Goal: Task Accomplishment & Management: Complete application form

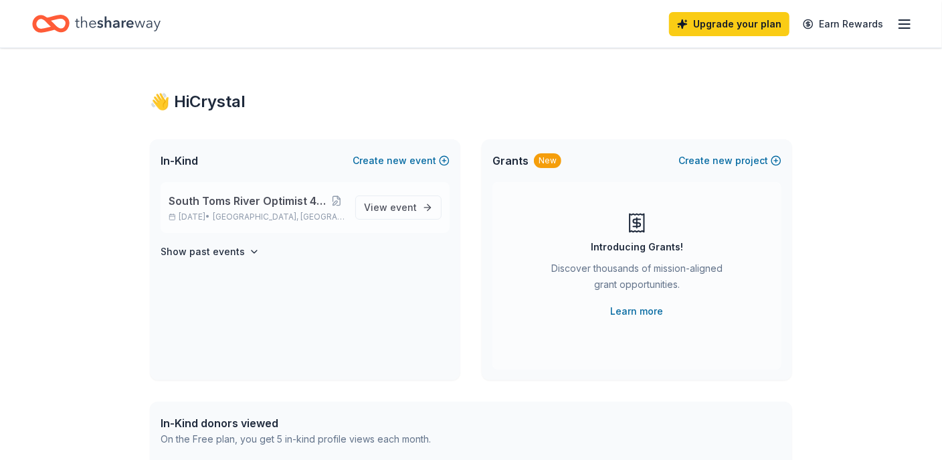
click at [302, 209] on div "South Toms River Optimist 4th Annual Gift Auction [DATE] • [GEOGRAPHIC_DATA], […" at bounding box center [257, 207] width 176 height 29
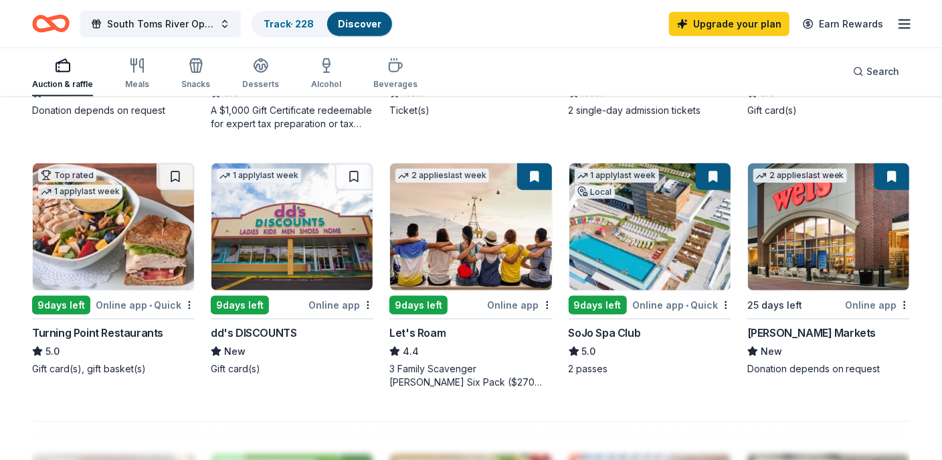
scroll to position [870, 0]
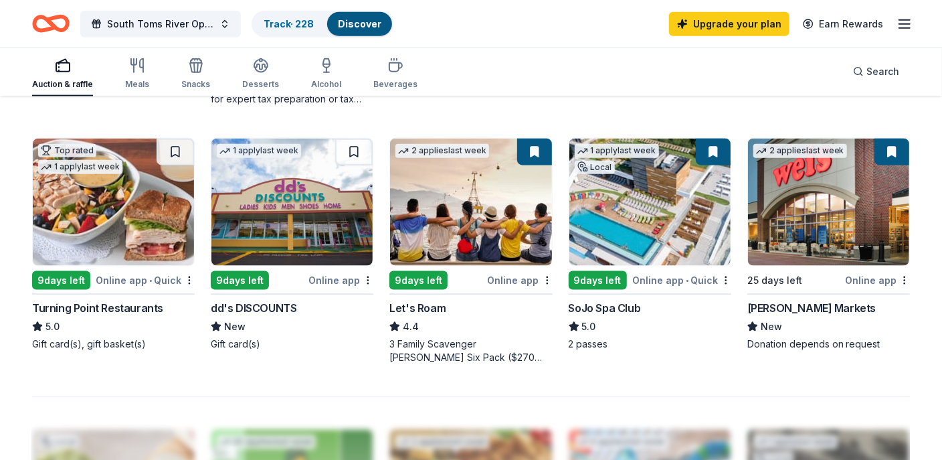
click at [624, 209] on img at bounding box center [650, 202] width 161 height 127
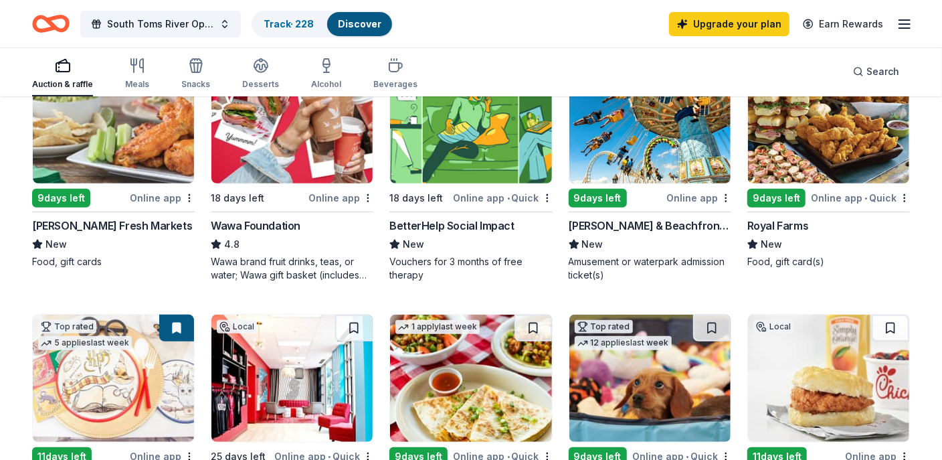
scroll to position [201, 0]
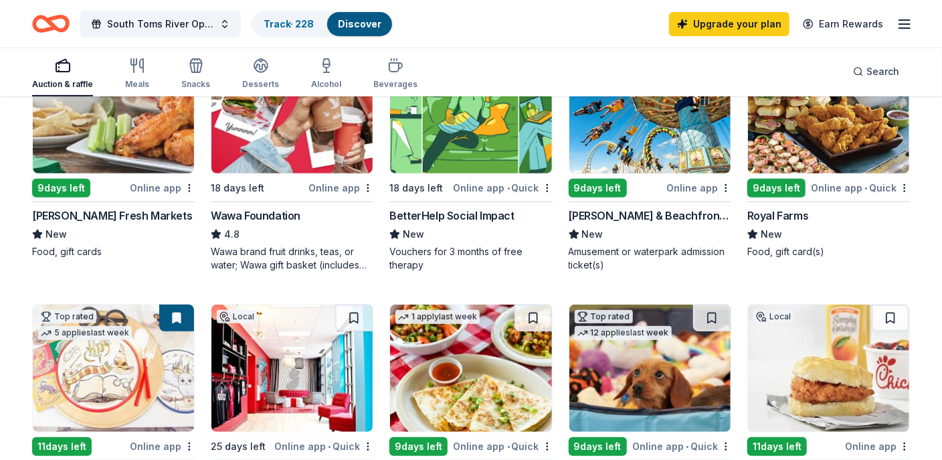
click at [843, 128] on img at bounding box center [828, 109] width 161 height 127
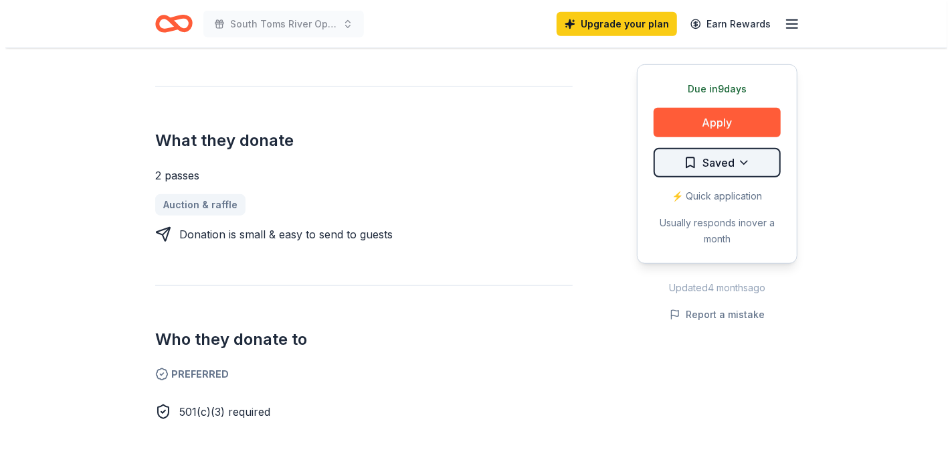
scroll to position [468, 0]
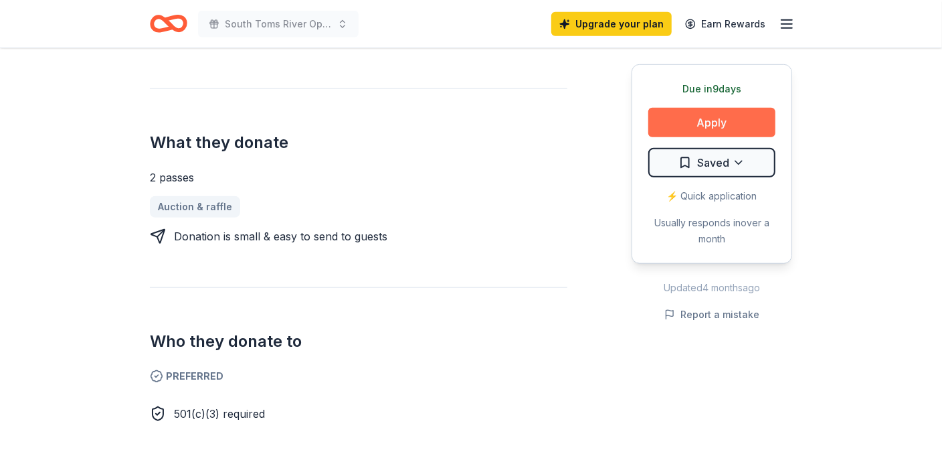
click at [691, 128] on button "Apply" at bounding box center [711, 122] width 127 height 29
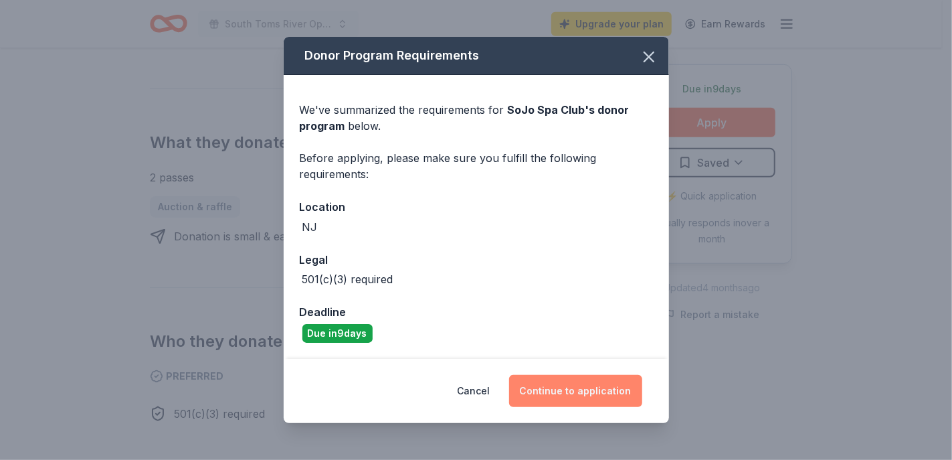
click at [576, 387] on button "Continue to application" at bounding box center [575, 391] width 133 height 32
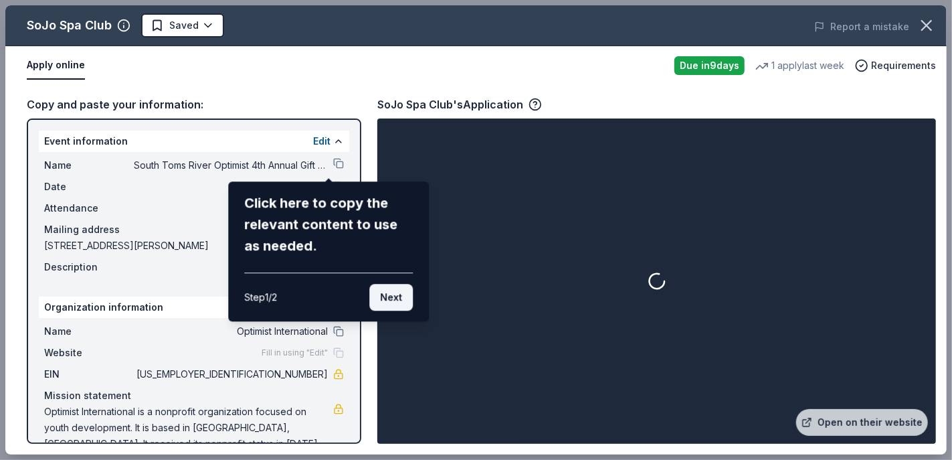
click at [400, 300] on button "Next" at bounding box center [391, 297] width 44 height 27
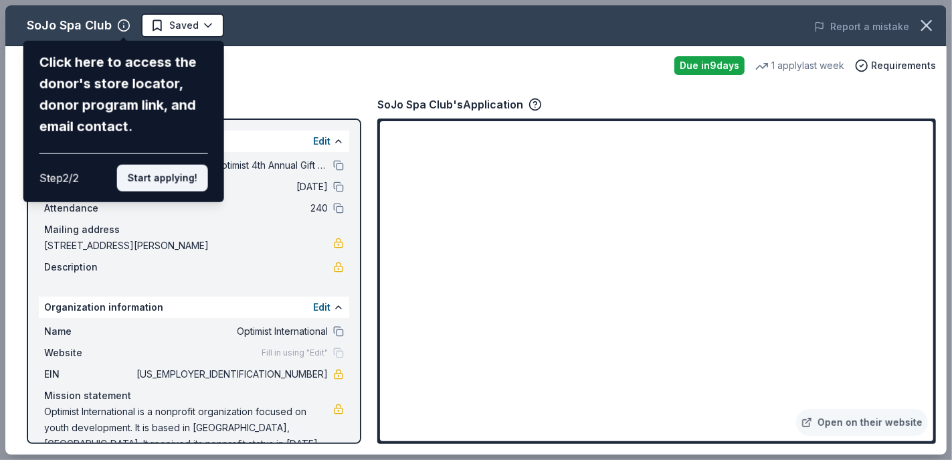
click at [187, 181] on button "Start applying!" at bounding box center [162, 178] width 91 height 27
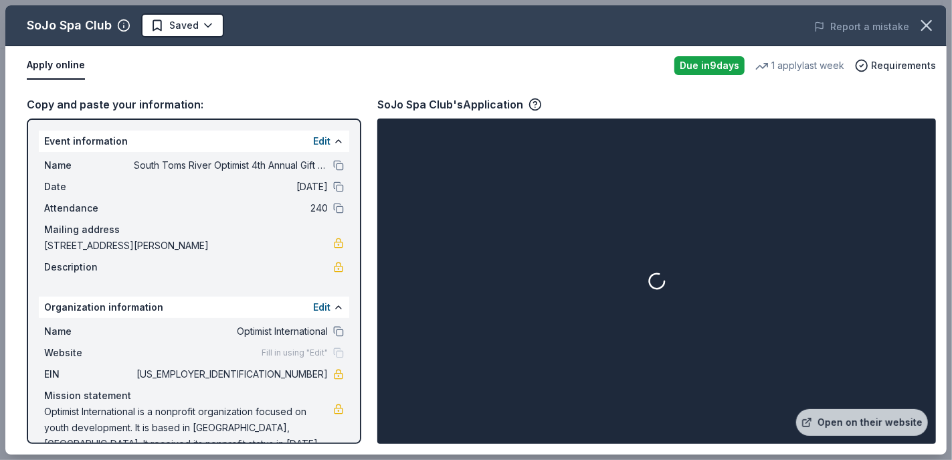
drag, startPoint x: 931, startPoint y: 140, endPoint x: 931, endPoint y: 160, distance: 20.1
click at [931, 160] on div at bounding box center [656, 281] width 553 height 320
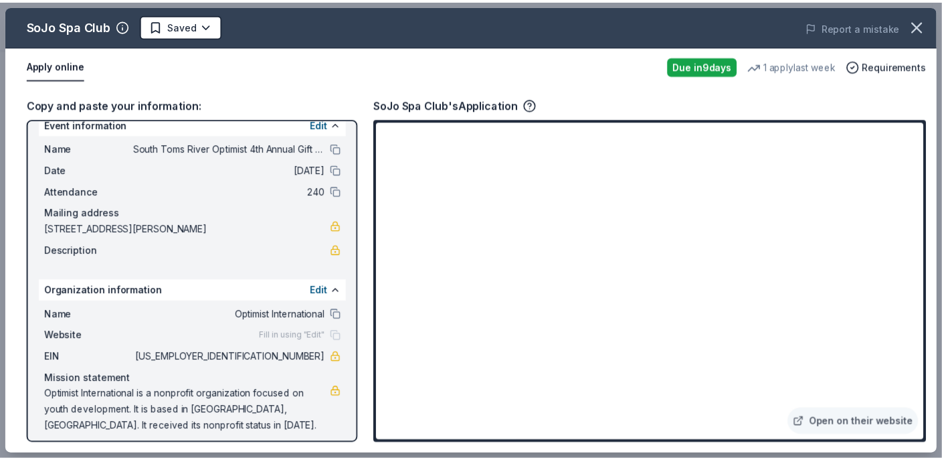
scroll to position [24, 0]
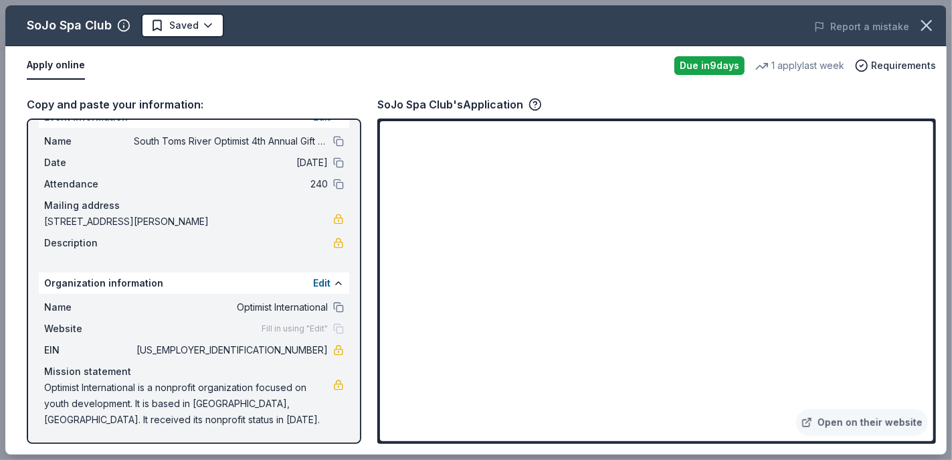
drag, startPoint x: 934, startPoint y: 148, endPoint x: 934, endPoint y: 177, distance: 28.8
click at [934, 177] on div "Open on their website" at bounding box center [656, 280] width 559 height 325
drag, startPoint x: 256, startPoint y: 347, endPoint x: 313, endPoint y: 350, distance: 56.9
click at [308, 348] on span "90-0300563" at bounding box center [231, 350] width 194 height 16
click at [333, 137] on button at bounding box center [338, 141] width 11 height 11
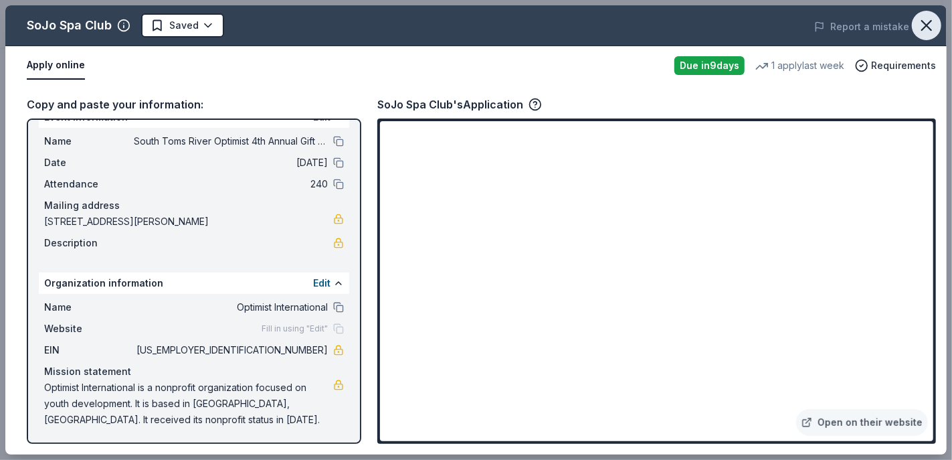
click at [926, 27] on icon "button" at bounding box center [926, 25] width 9 height 9
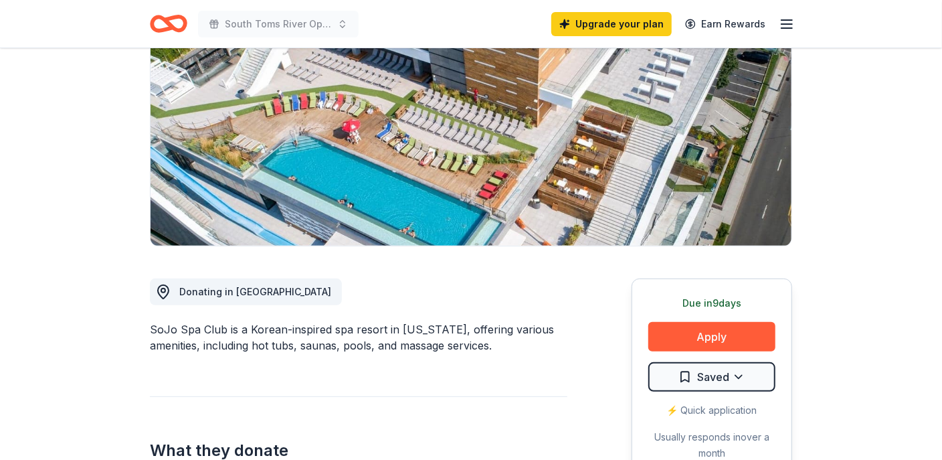
scroll to position [67, 0]
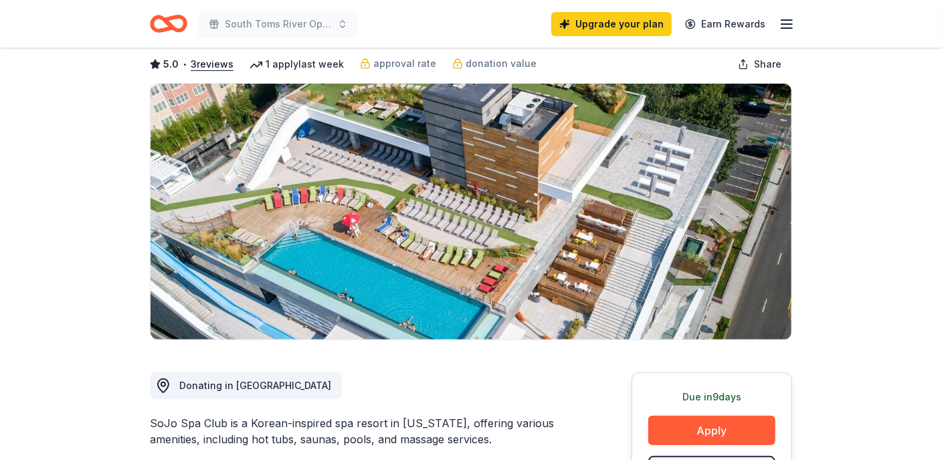
click at [166, 21] on icon "Home" at bounding box center [175, 23] width 21 height 13
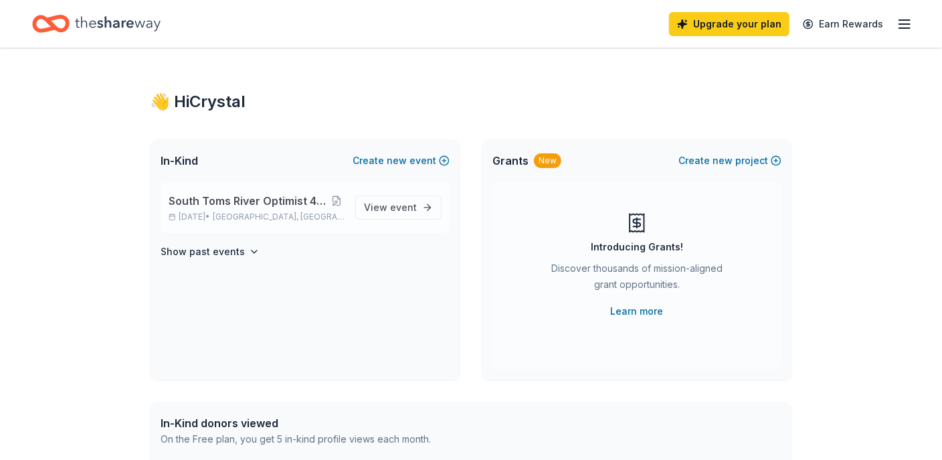
click at [283, 211] on span "[GEOGRAPHIC_DATA], [GEOGRAPHIC_DATA]" at bounding box center [279, 216] width 132 height 11
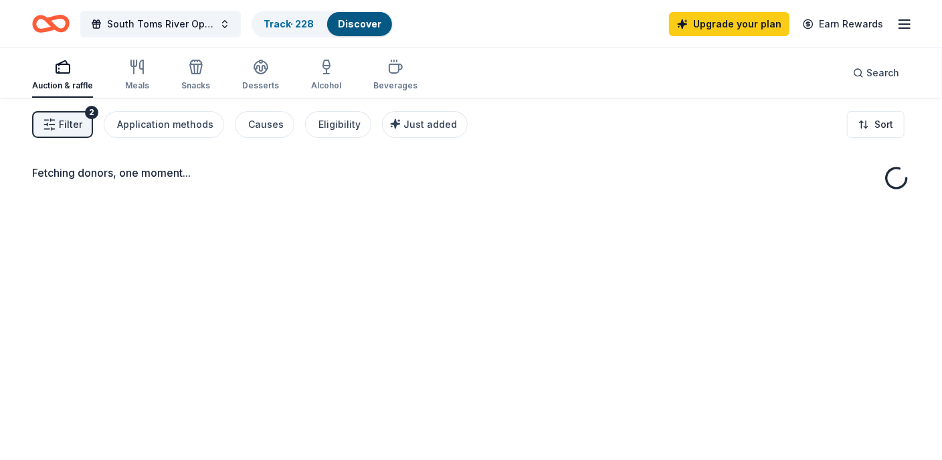
click at [390, 211] on div "Fetching donors, one moment..." at bounding box center [471, 328] width 942 height 460
click at [199, 126] on div "Application methods" at bounding box center [165, 124] width 96 height 16
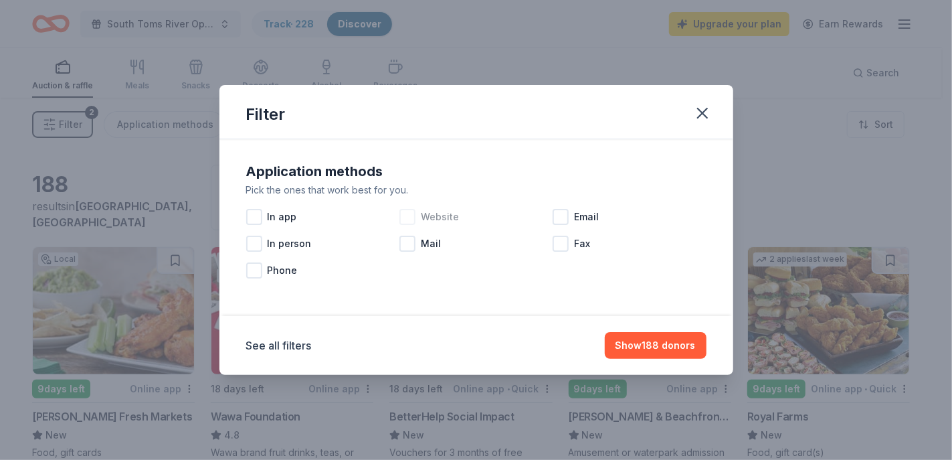
click at [404, 215] on div at bounding box center [408, 217] width 16 height 16
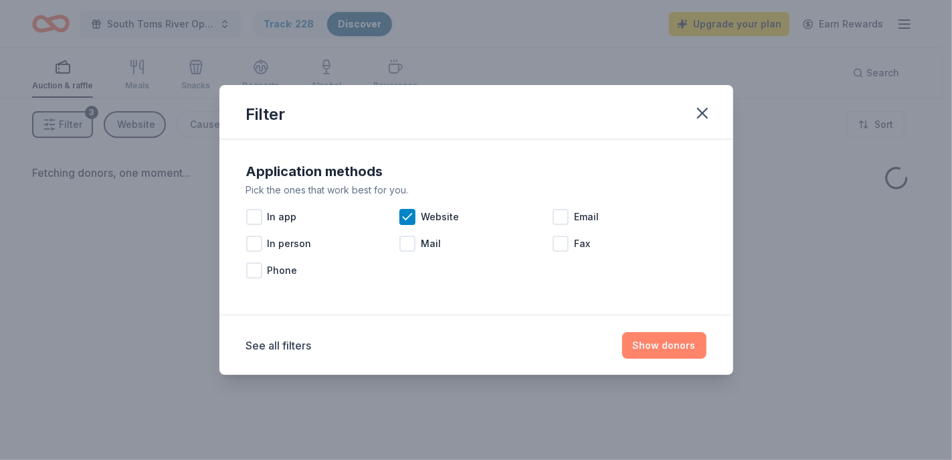
click at [680, 355] on button "Show donors" at bounding box center [664, 345] width 84 height 27
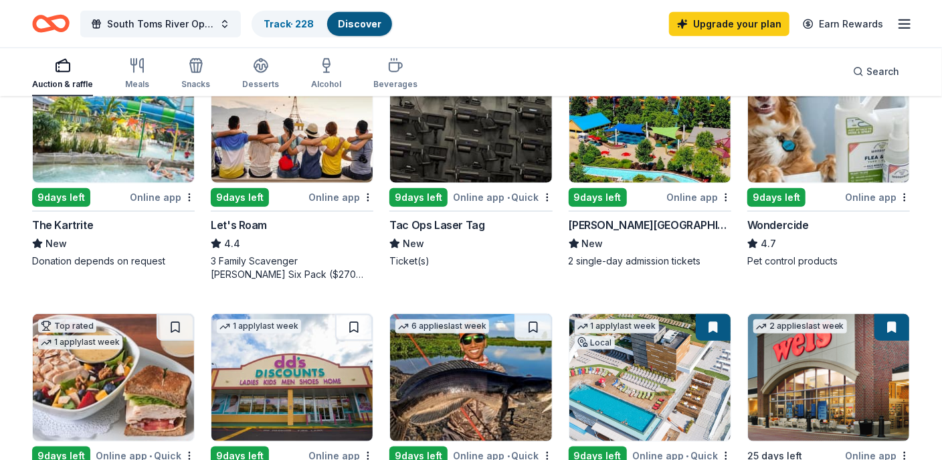
scroll to position [669, 0]
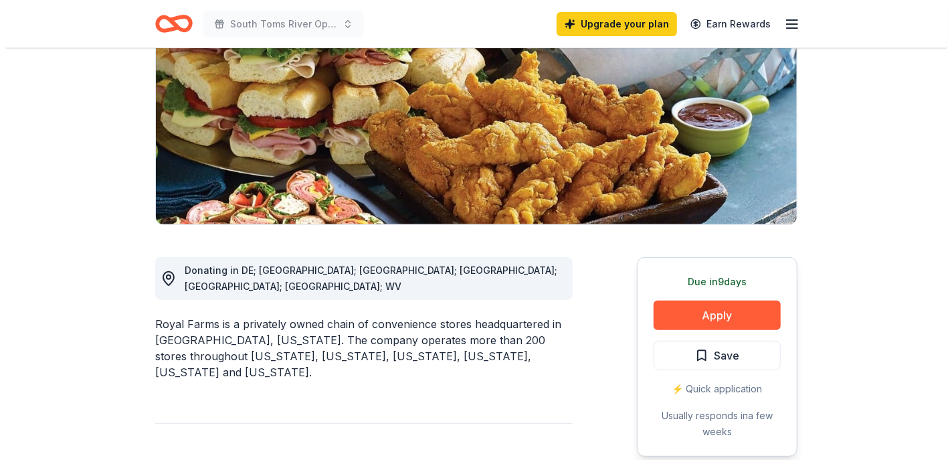
scroll to position [201, 0]
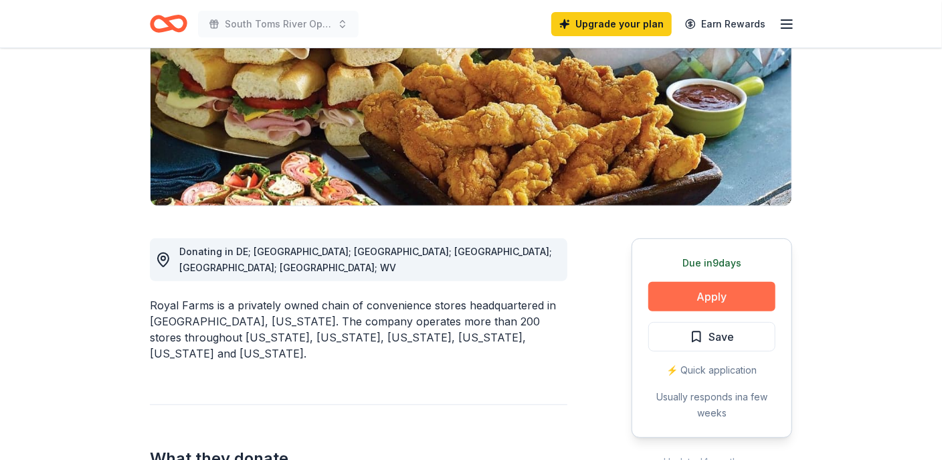
click at [692, 295] on button "Apply" at bounding box center [711, 296] width 127 height 29
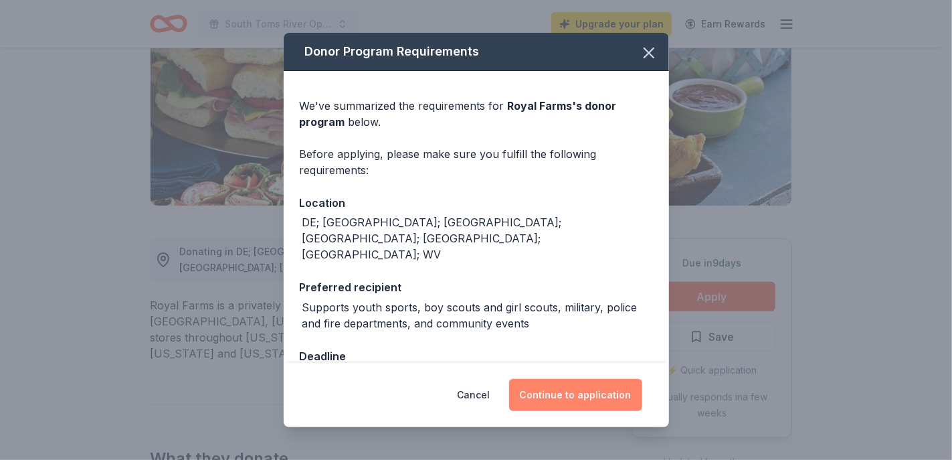
click at [603, 396] on button "Continue to application" at bounding box center [575, 395] width 133 height 32
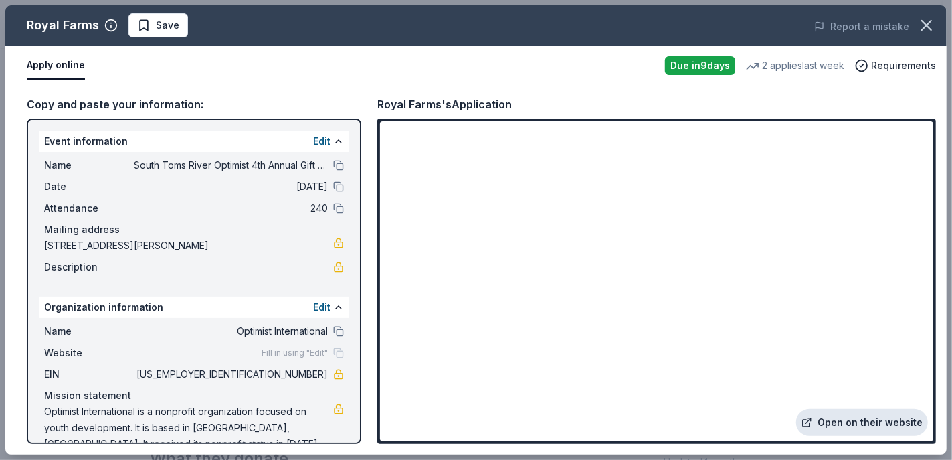
click at [897, 420] on link "Open on their website" at bounding box center [862, 422] width 132 height 27
click at [333, 164] on button at bounding box center [338, 165] width 11 height 11
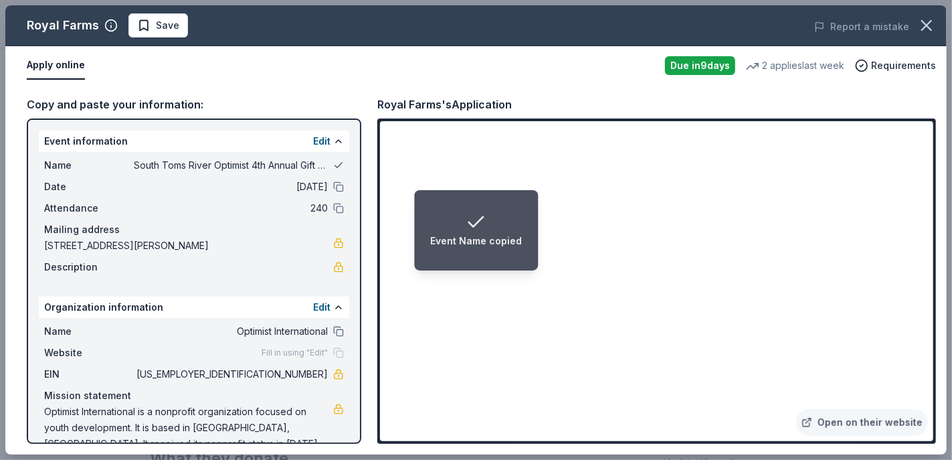
click at [333, 164] on button at bounding box center [338, 165] width 11 height 11
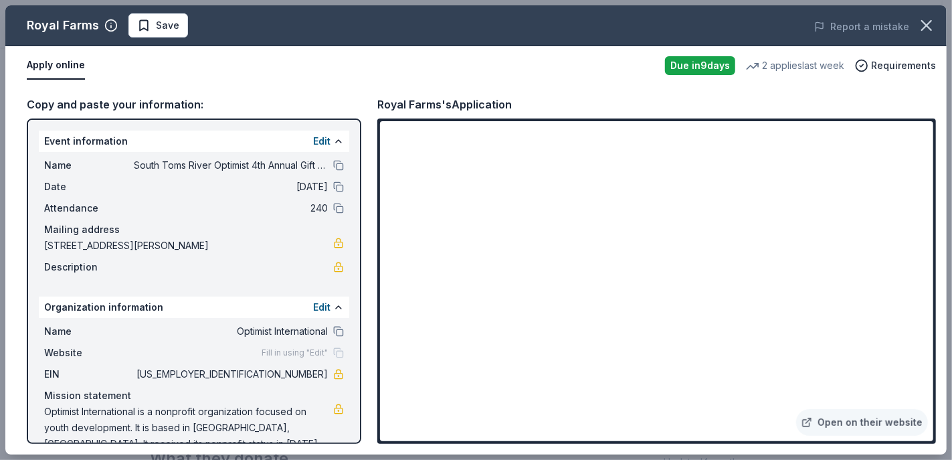
drag, startPoint x: 149, startPoint y: 244, endPoint x: 42, endPoint y: 240, distance: 106.5
click at [42, 240] on div "Name South Toms River Optimist 4th Annual Gift Auction Date 11/16/25 Attendance…" at bounding box center [194, 216] width 311 height 128
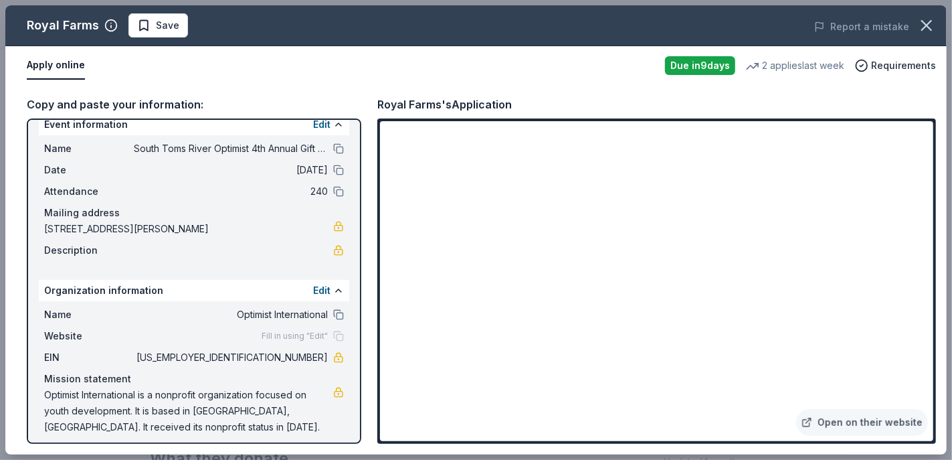
scroll to position [24, 0]
